Goal: Task Accomplishment & Management: Manage account settings

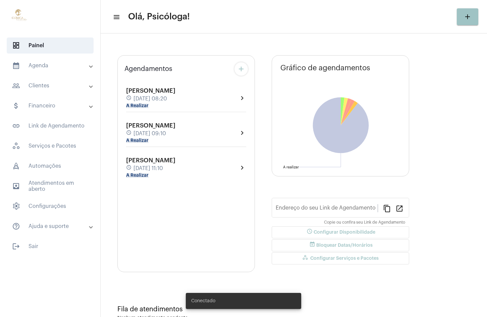
type input "[URL][DOMAIN_NAME]"
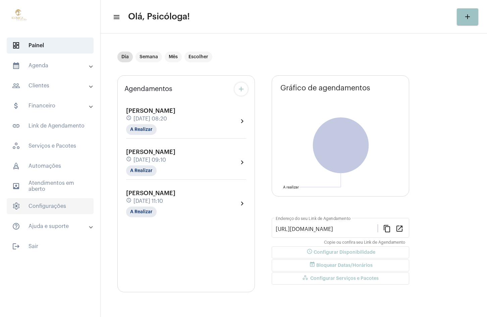
click at [61, 202] on span "settings Configurações" at bounding box center [50, 206] width 87 height 16
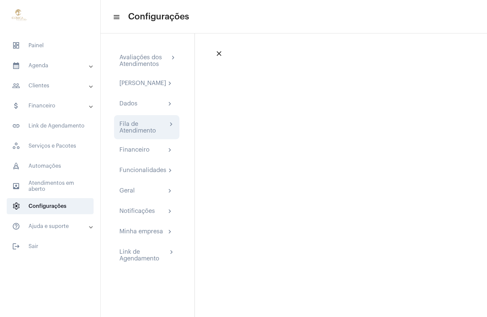
click at [141, 134] on div "Fila de Atendimento" at bounding box center [143, 127] width 48 height 13
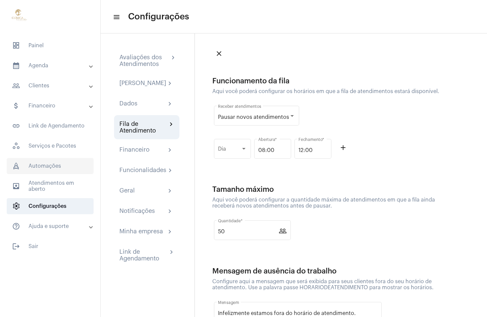
click at [57, 169] on span "rocket_outlined Automações" at bounding box center [50, 166] width 87 height 16
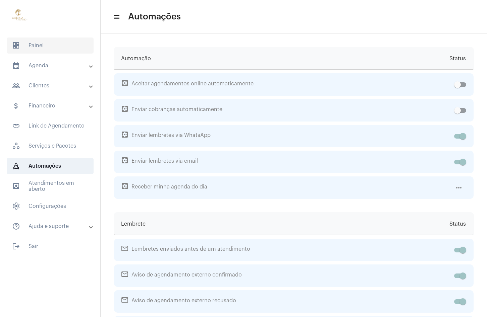
click at [64, 51] on span "dashboard Painel" at bounding box center [50, 46] width 87 height 16
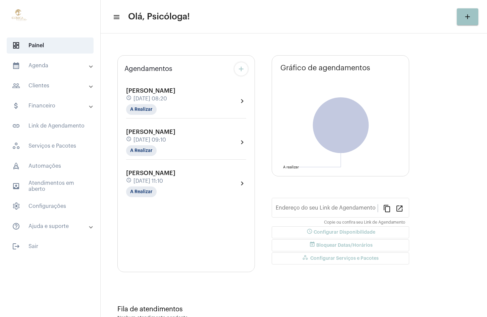
type input "[URL][DOMAIN_NAME]"
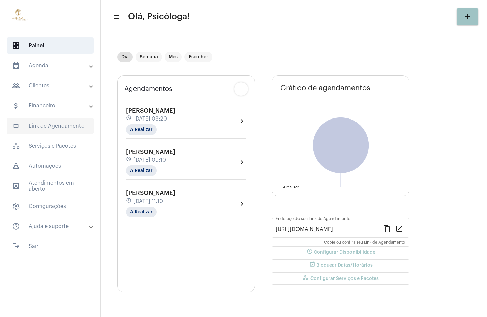
click at [40, 133] on span "link_outlined Link de Agendamento" at bounding box center [50, 126] width 87 height 16
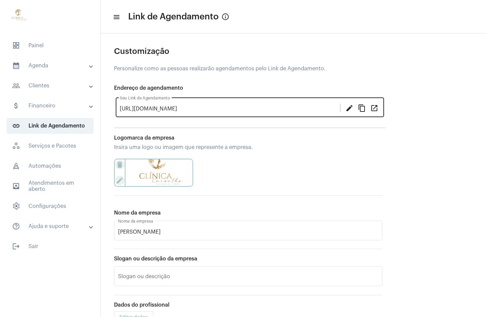
click at [375, 109] on mat-icon "open_in_new" at bounding box center [374, 108] width 8 height 8
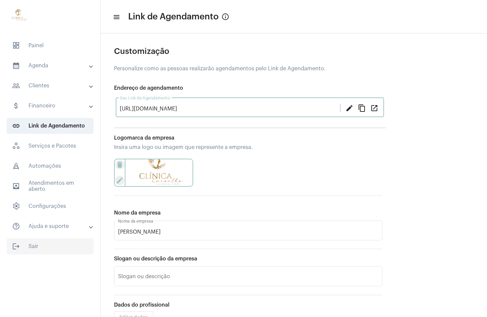
click at [65, 240] on span "logout Sair" at bounding box center [50, 247] width 87 height 16
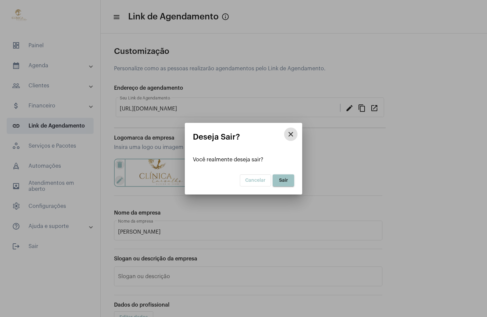
click at [286, 181] on span "Sair" at bounding box center [283, 180] width 9 height 5
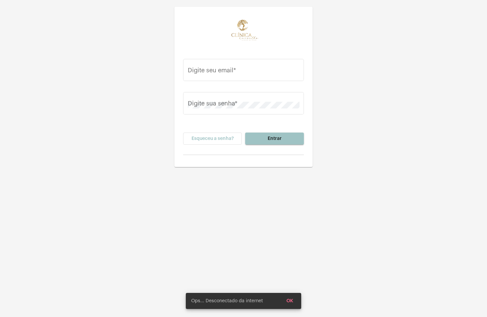
type input "[EMAIL_ADDRESS][DOMAIN_NAME]"
